Goal: Task Accomplishment & Management: Use online tool/utility

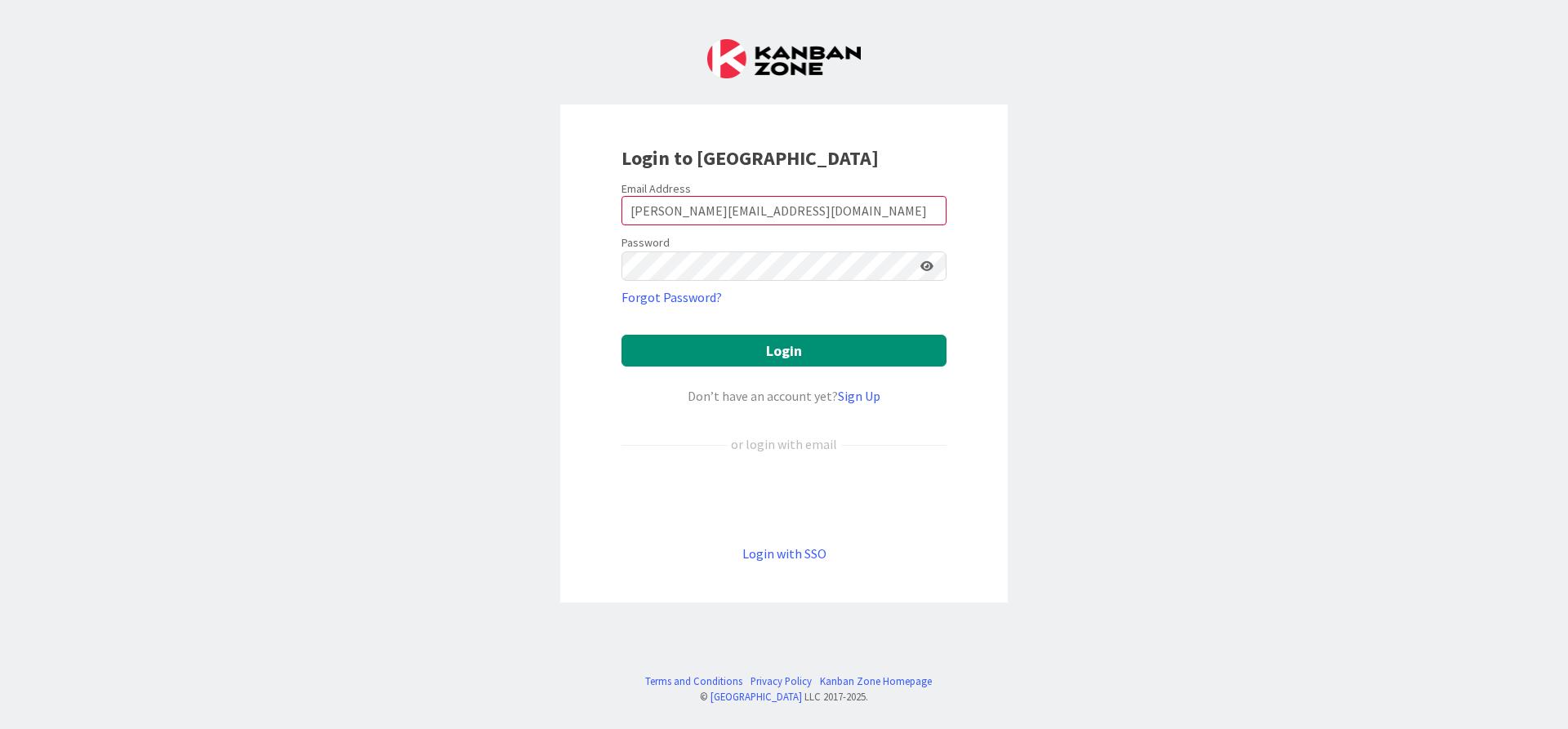
type input "[PERSON_NAME][EMAIL_ADDRESS][DOMAIN_NAME]"
click at [621, 335] on button "Login" at bounding box center [784, 351] width 325 height 32
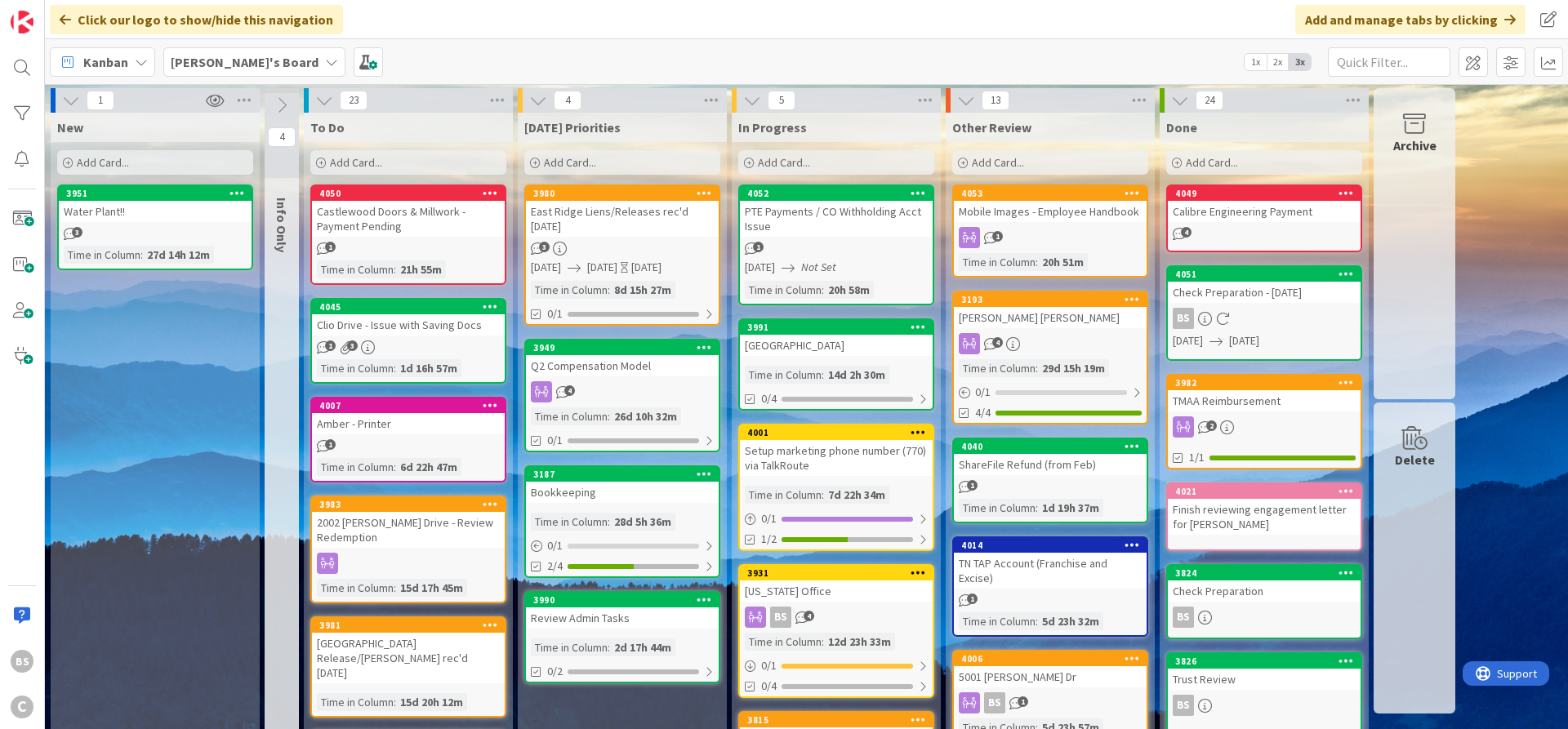
click at [534, 163] on icon at bounding box center [535, 163] width 10 height 10
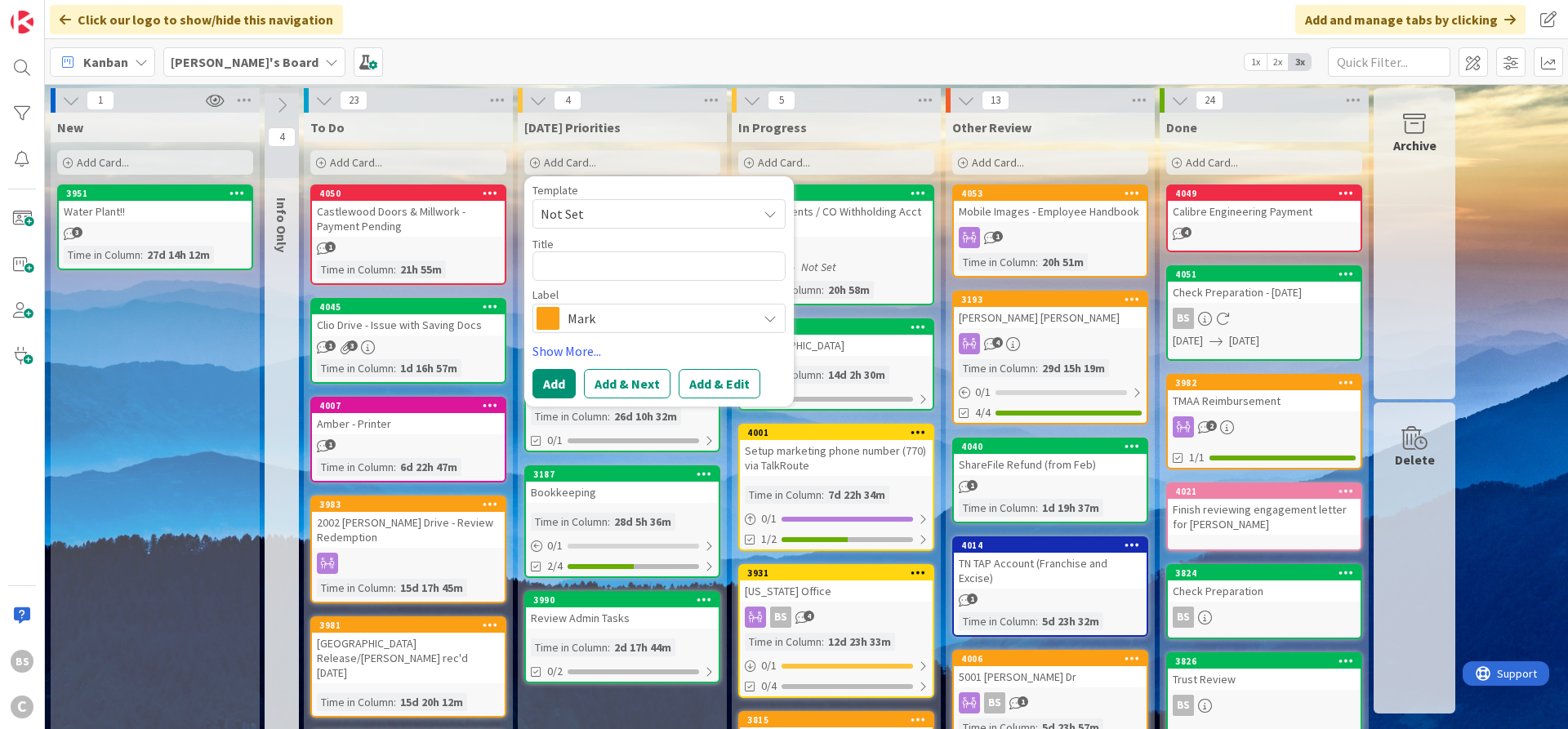
type textarea "x"
type textarea "P"
type textarea "x"
type textarea "Pa"
type textarea "x"
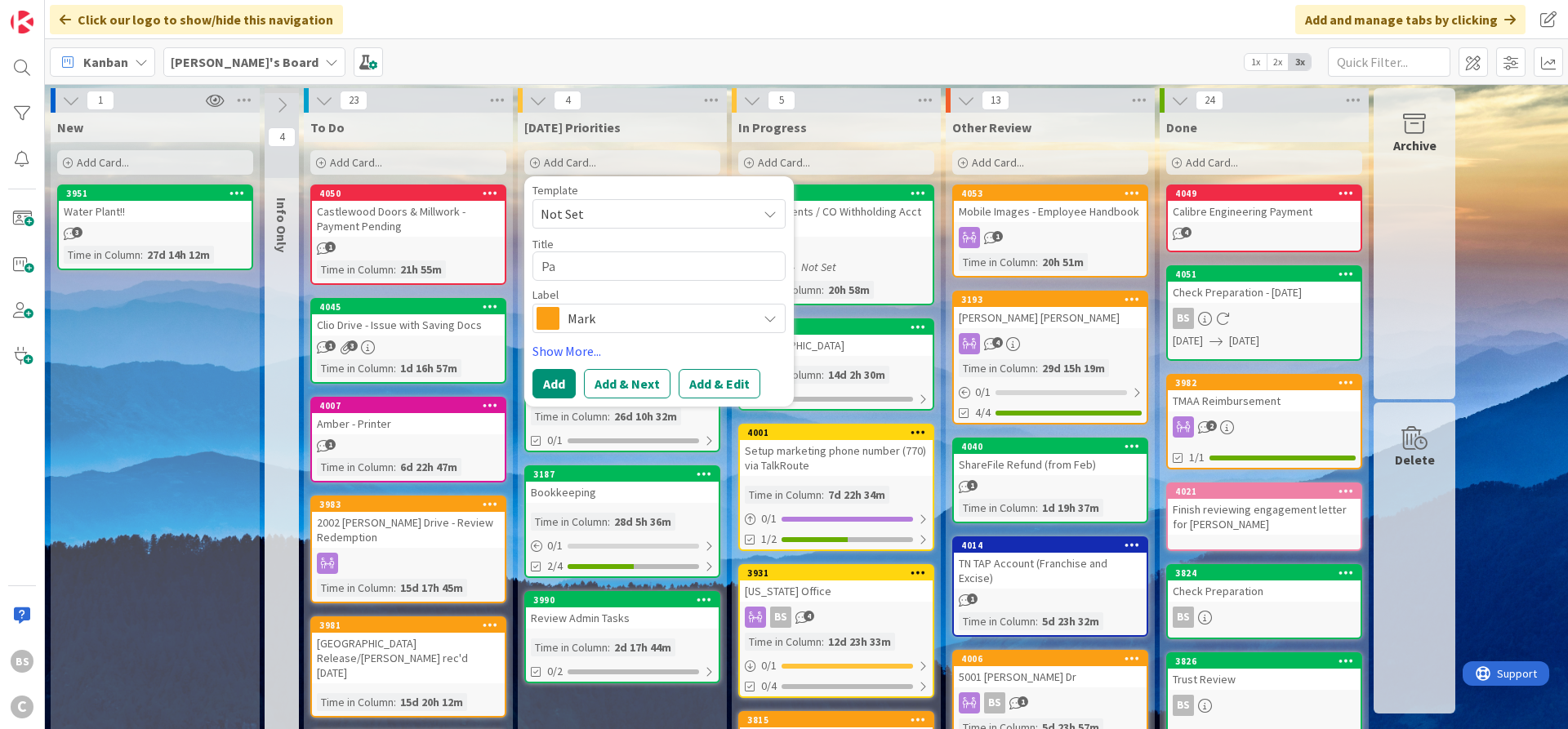
type textarea "Pat"
type textarea "x"
type textarea "Patr"
type textarea "x"
type textarea "Patri"
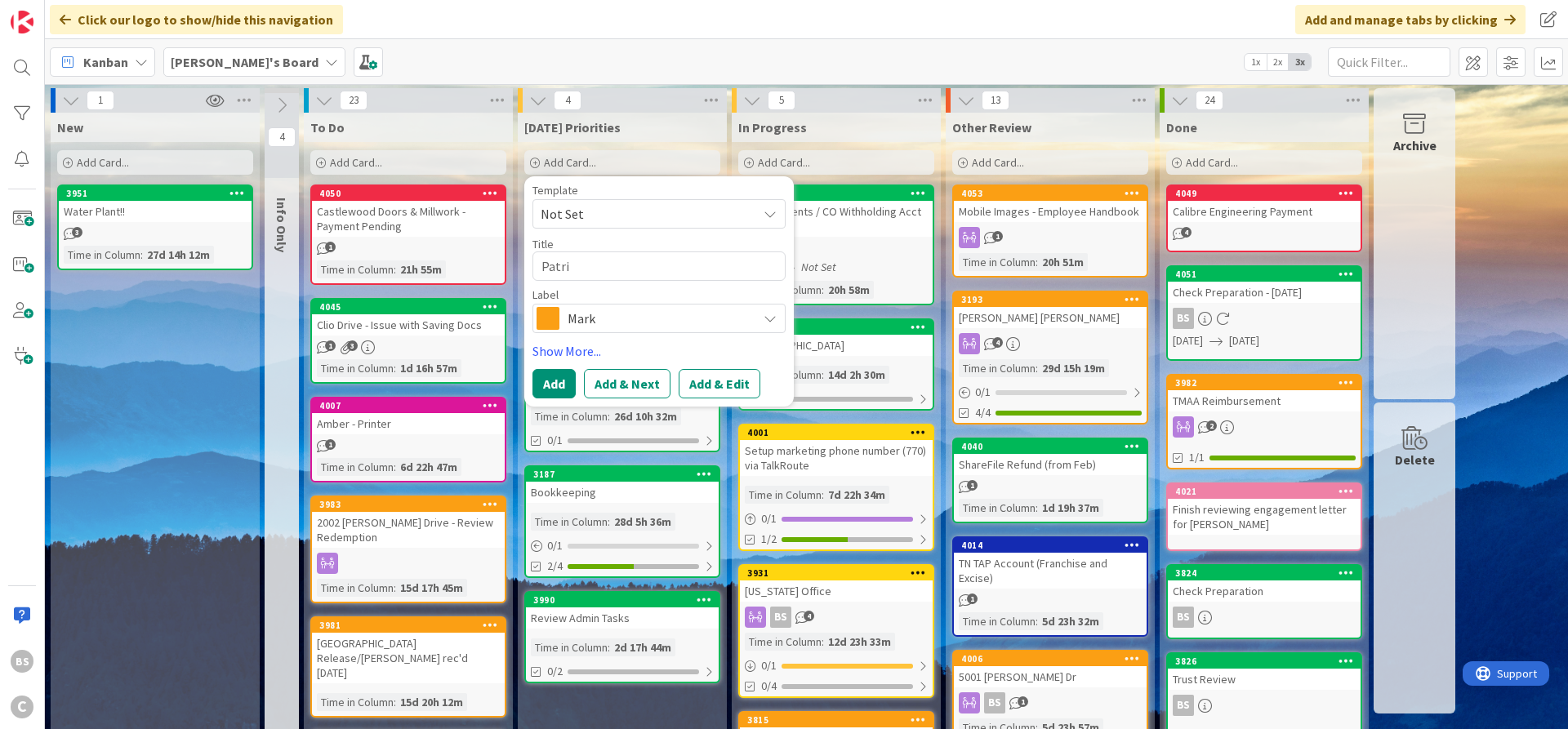
type textarea "x"
type textarea "Patric"
type textarea "x"
type textarea "[PERSON_NAME]"
type textarea "x"
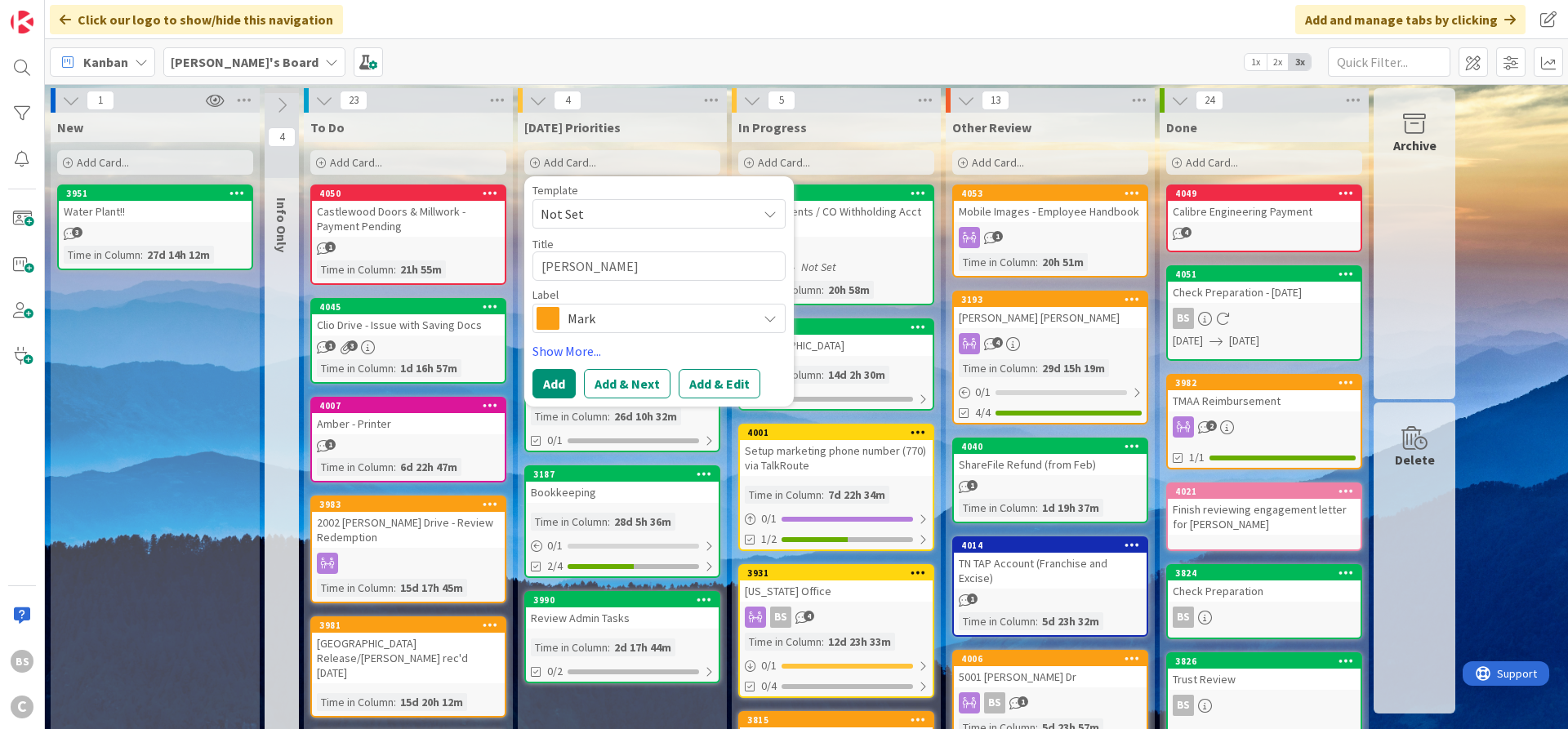
type textarea "[PERSON_NAME]"
type textarea "x"
type textarea "Patrick G"
type textarea "x"
type textarea "Patrick Gr"
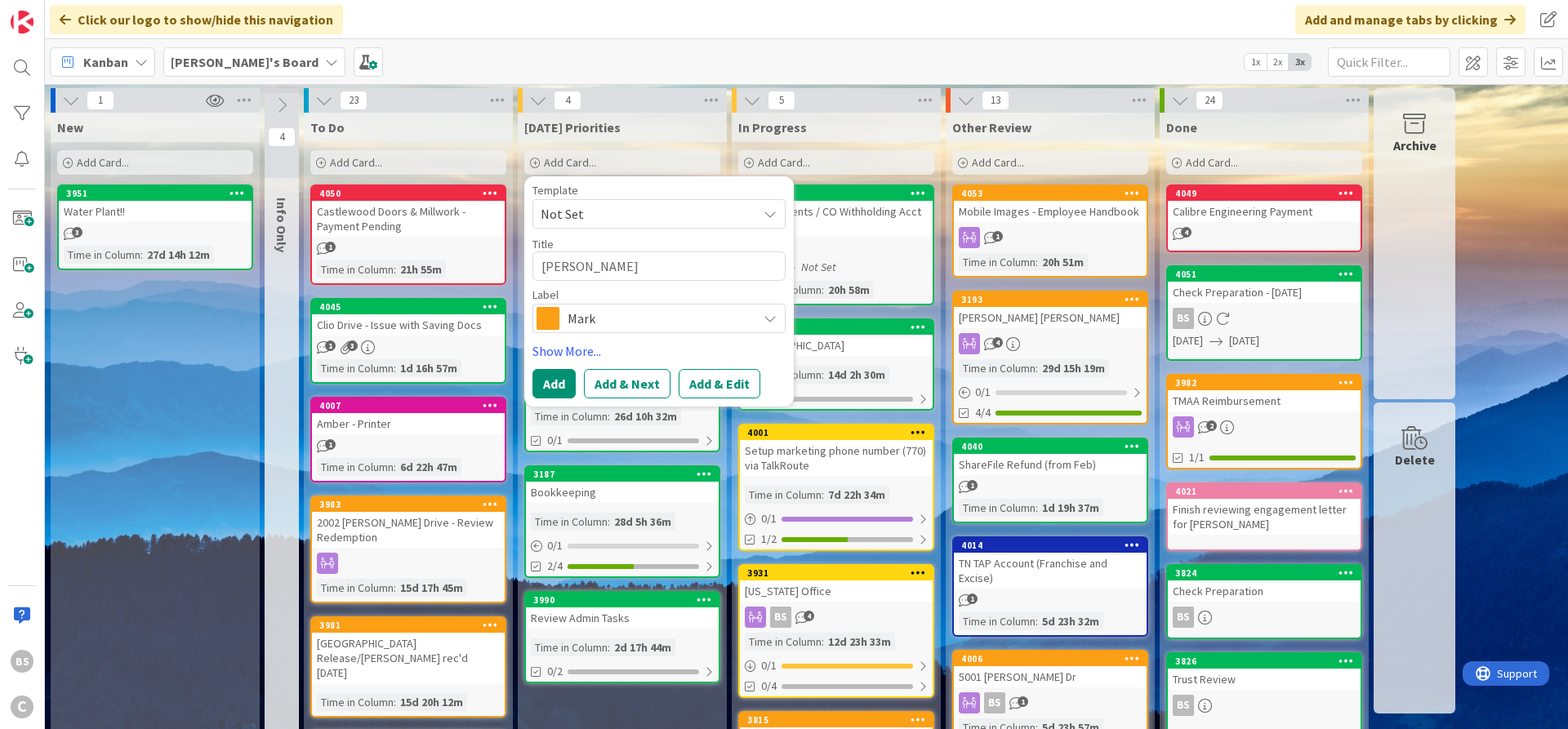
type textarea "x"
type textarea "Patrick Gra"
type textarea "x"
type textarea "Patrick Gray"
type textarea "x"
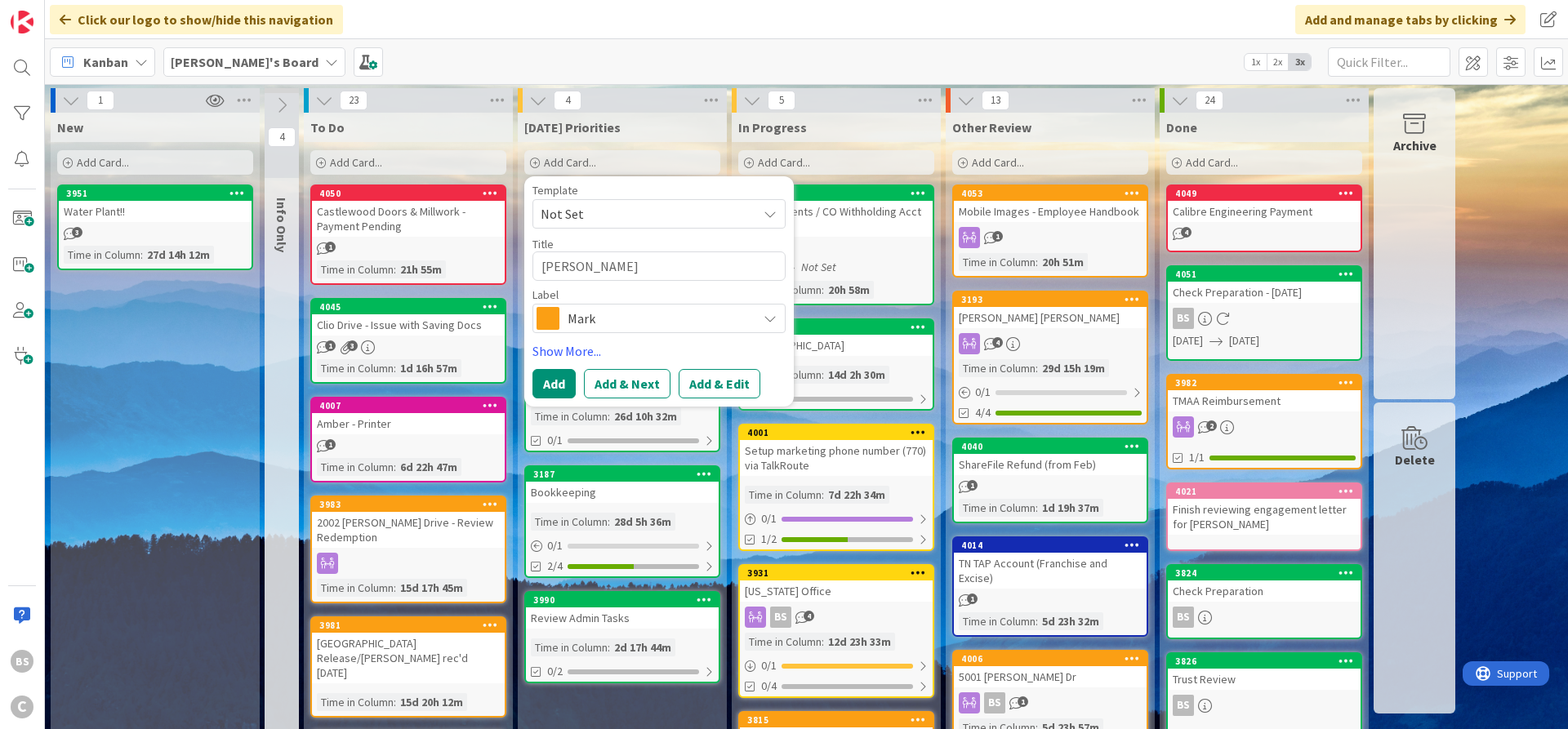
type textarea "Patrick Grays"
type textarea "x"
type textarea "Patrick Grayso"
type textarea "x"
type textarea "[PERSON_NAME]"
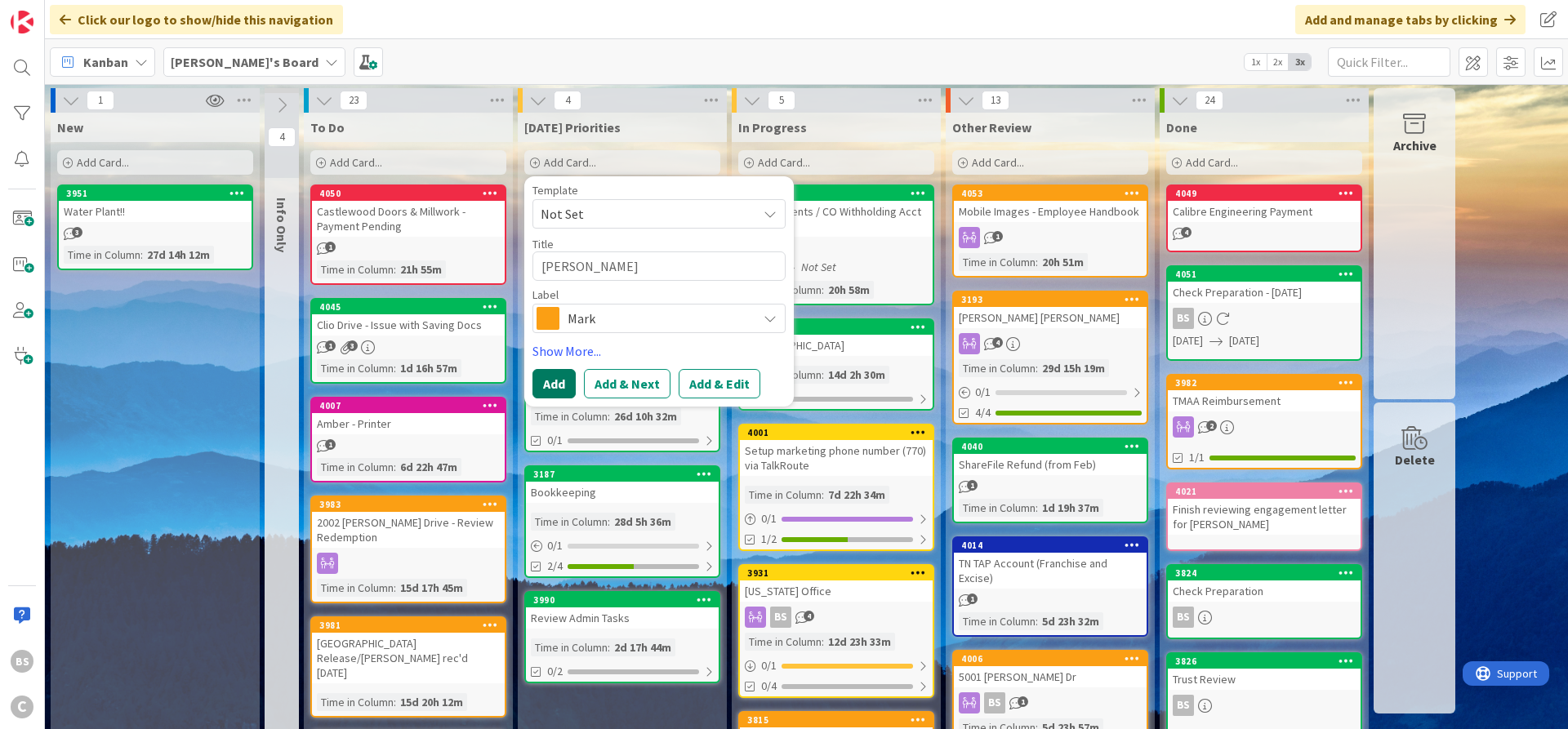
click at [563, 372] on button "Add" at bounding box center [554, 383] width 44 height 30
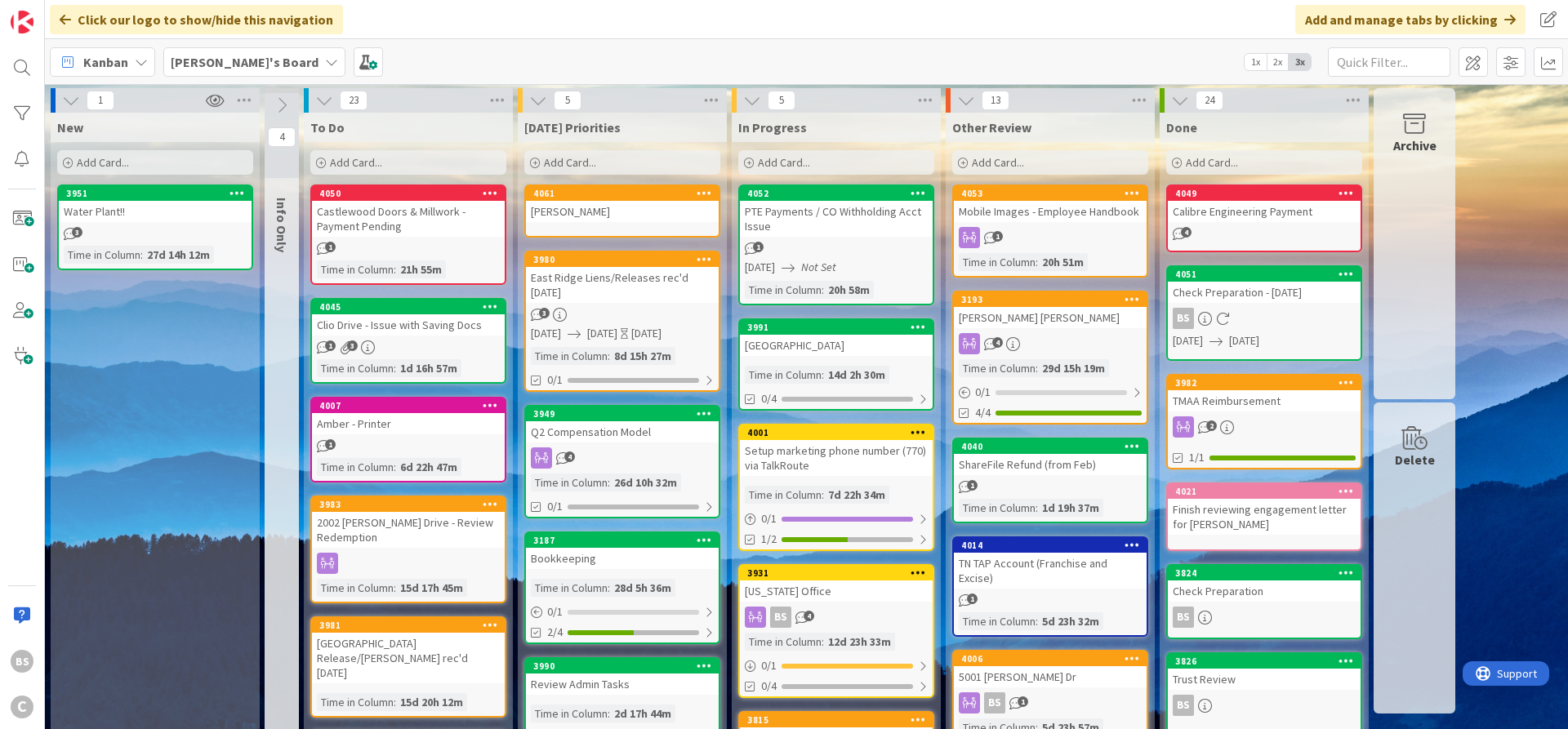
click at [816, 49] on div "Kanban Brooke's Board 1x 2x 3x" at bounding box center [807, 62] width 1523 height 45
click at [828, 440] on div "Setup marketing phone number (770) via TalkRoute" at bounding box center [836, 458] width 193 height 36
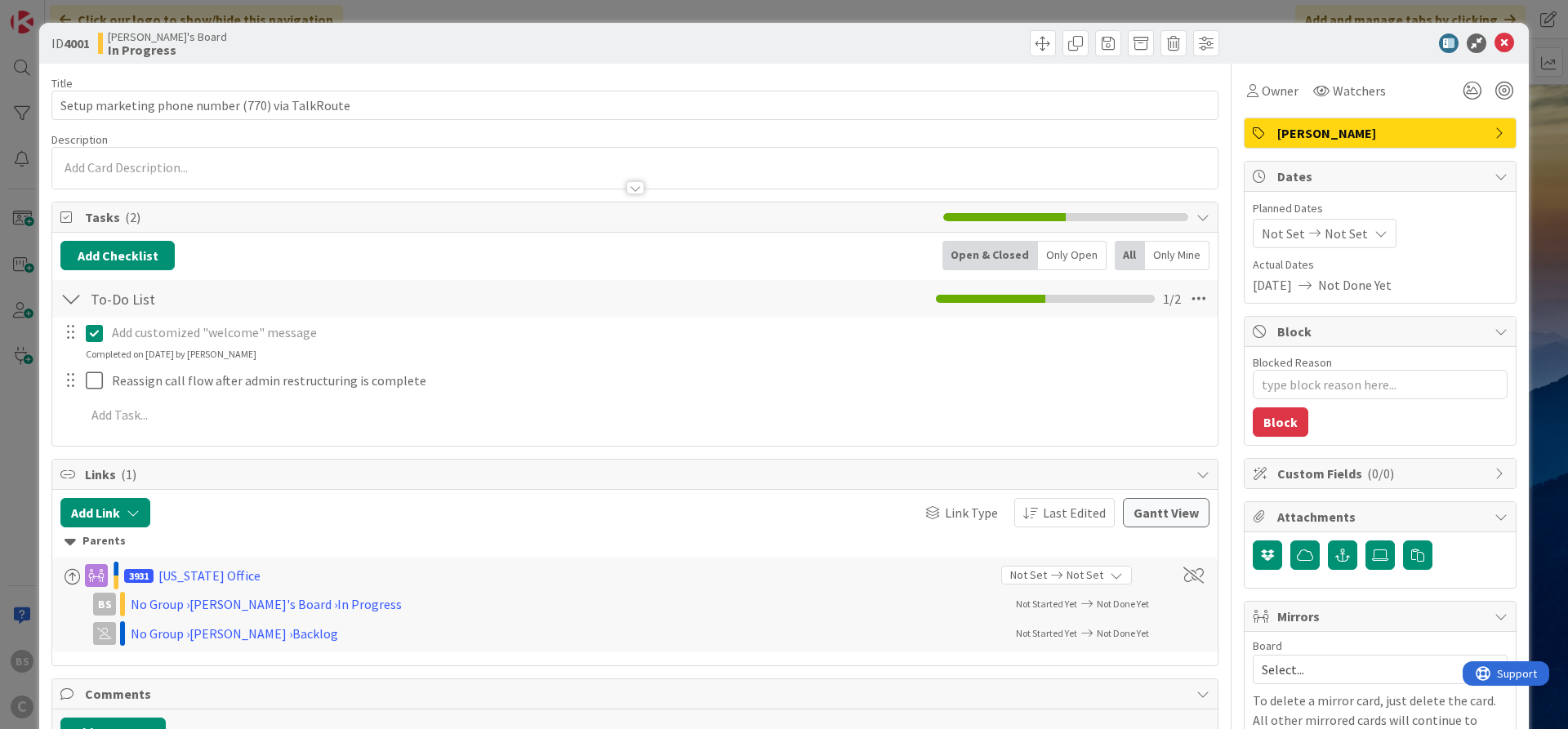
type textarea "x"
click at [1506, 41] on icon at bounding box center [1504, 44] width 20 height 20
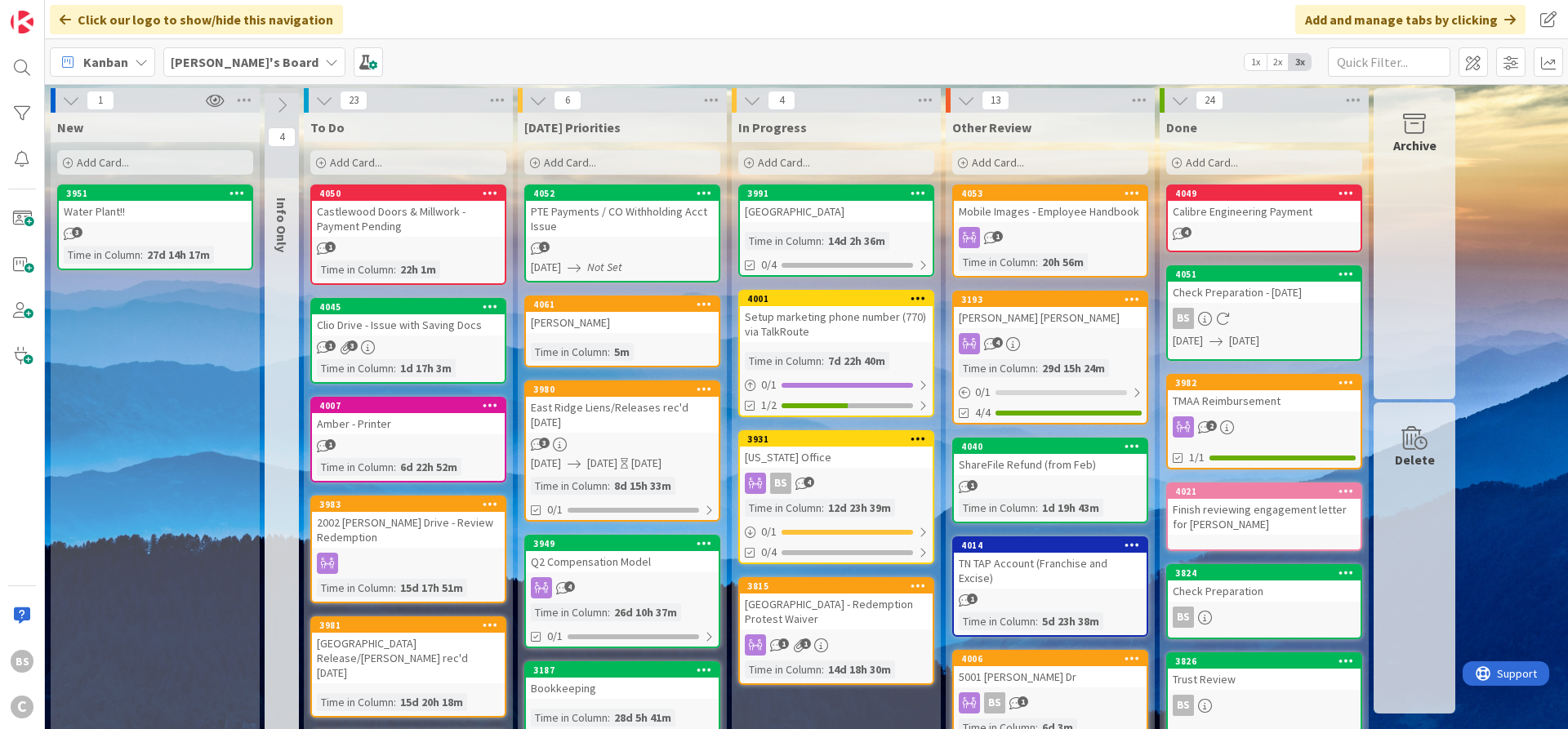
click at [252, 62] on b "[PERSON_NAME]'s Board" at bounding box center [245, 62] width 148 height 16
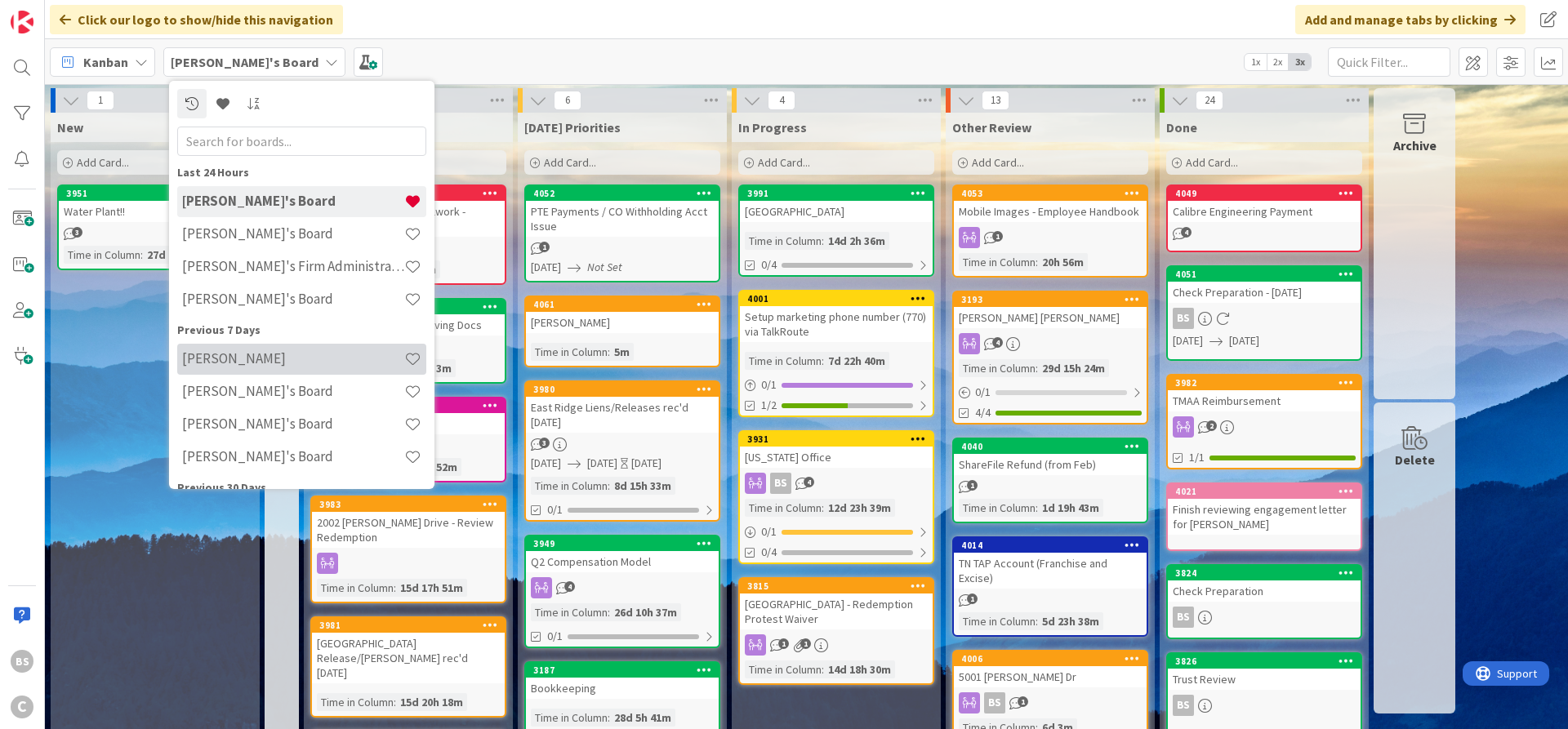
click at [256, 358] on h4 "[PERSON_NAME]" at bounding box center [293, 358] width 222 height 16
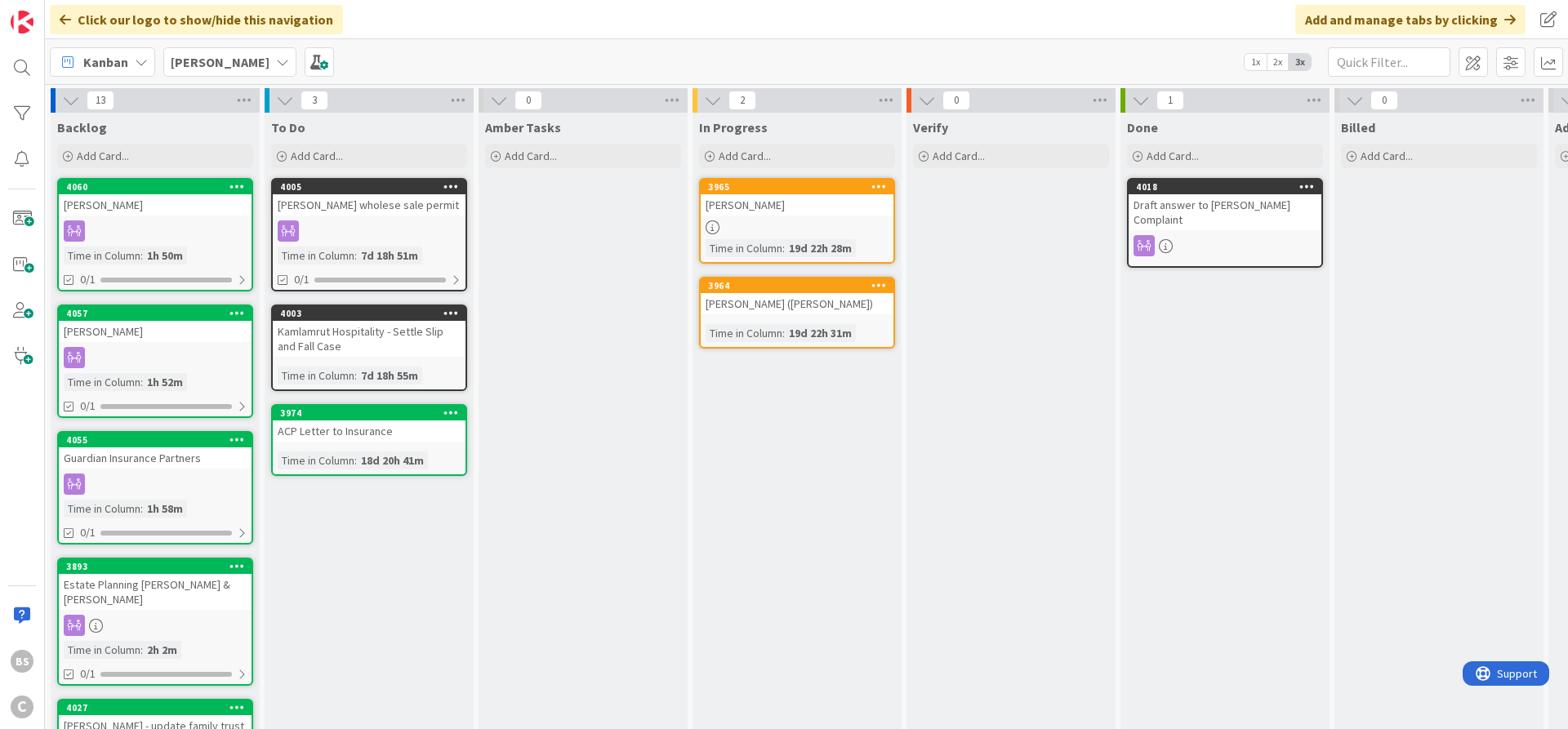
click at [221, 55] on b "[PERSON_NAME]" at bounding box center [220, 62] width 99 height 16
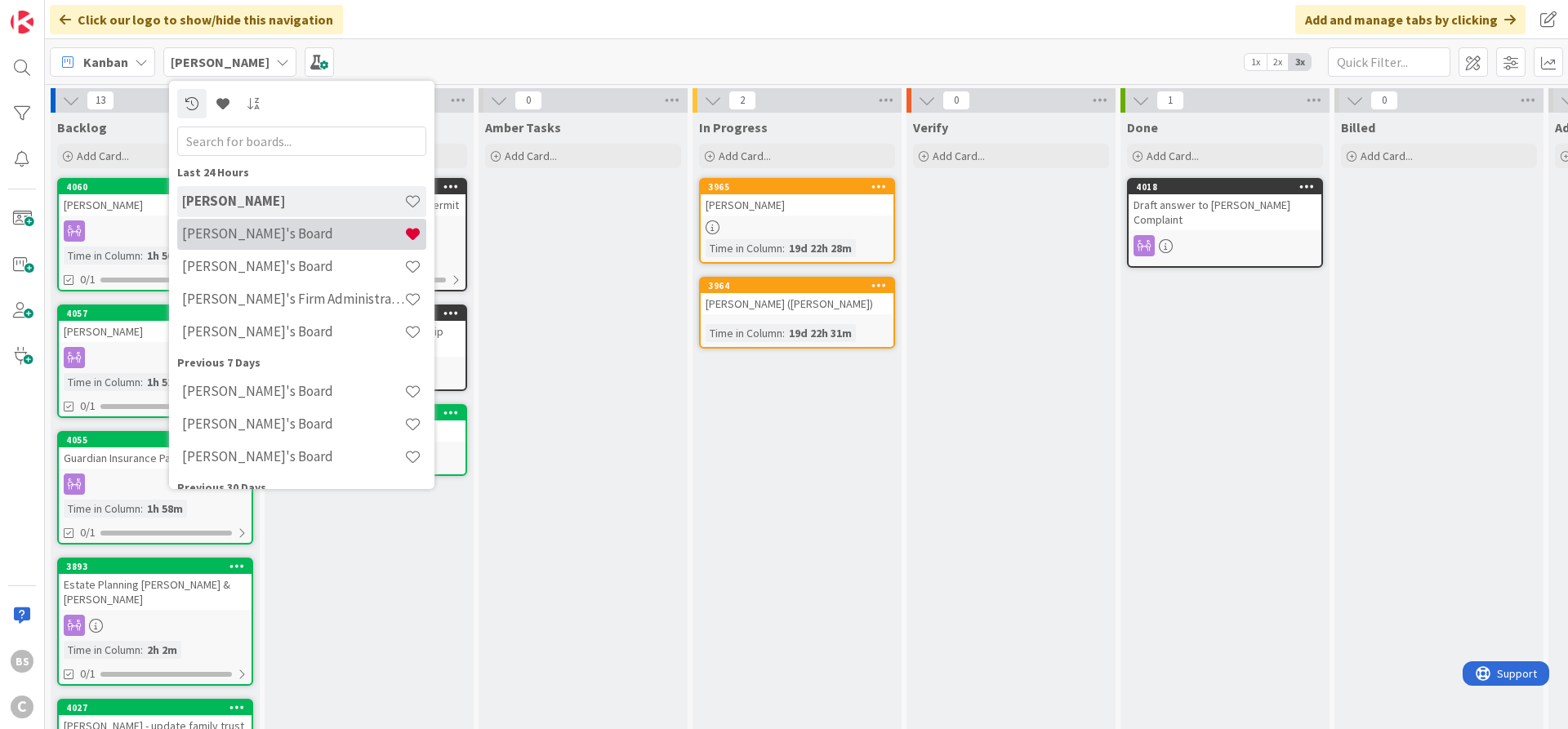
click at [242, 228] on h4 "[PERSON_NAME]'s Board" at bounding box center [293, 233] width 222 height 16
